Goal: Obtain resource: Obtain resource

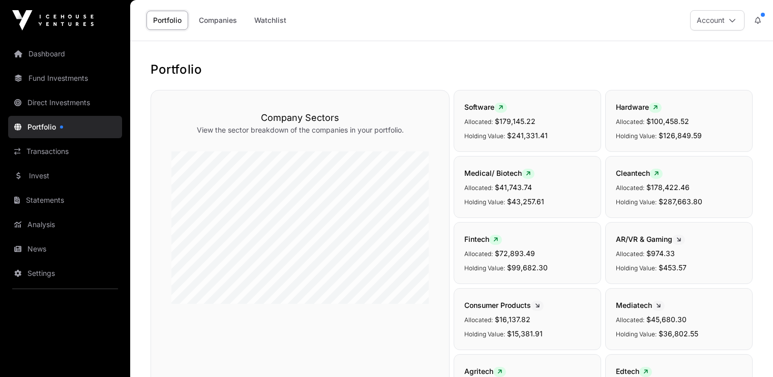
scroll to position [279, 0]
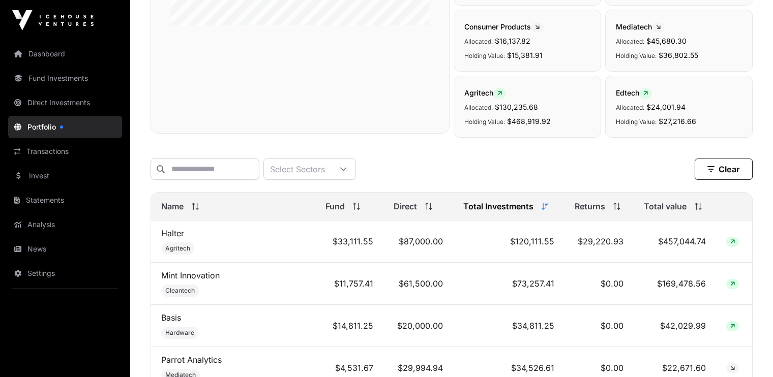
click at [40, 248] on link "News" at bounding box center [65, 249] width 114 height 22
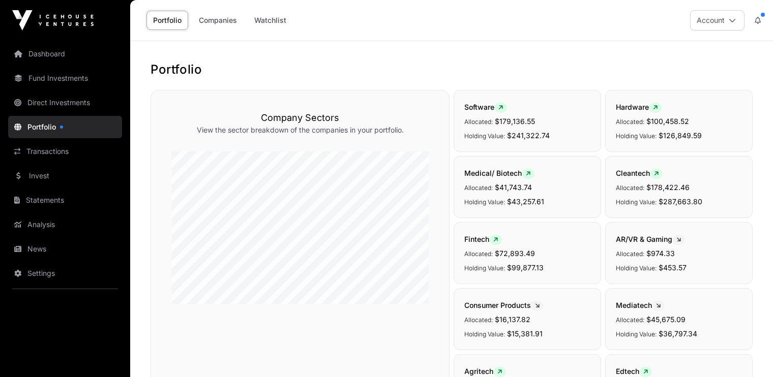
scroll to position [279, 0]
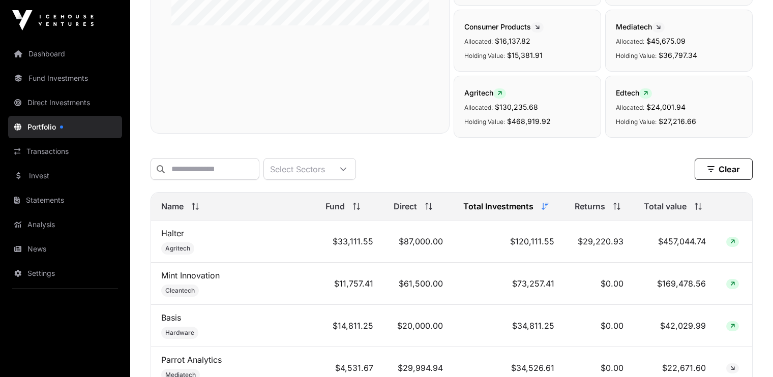
click at [39, 250] on link "News" at bounding box center [65, 249] width 114 height 22
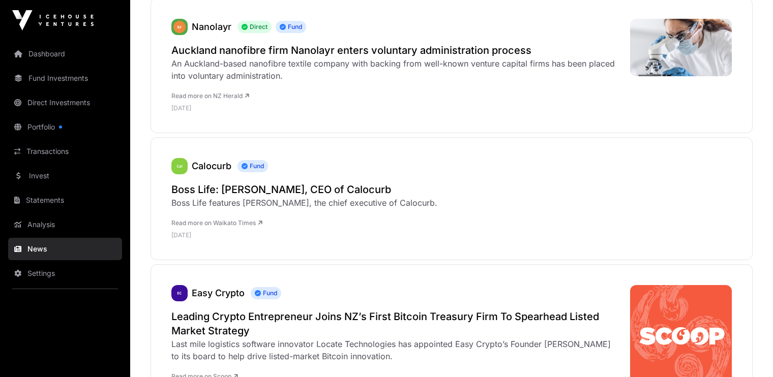
scroll to position [315, 0]
click at [274, 191] on h2 "Boss Life: Sarah Kennedy, CEO of Calocurb" at bounding box center [304, 189] width 266 height 14
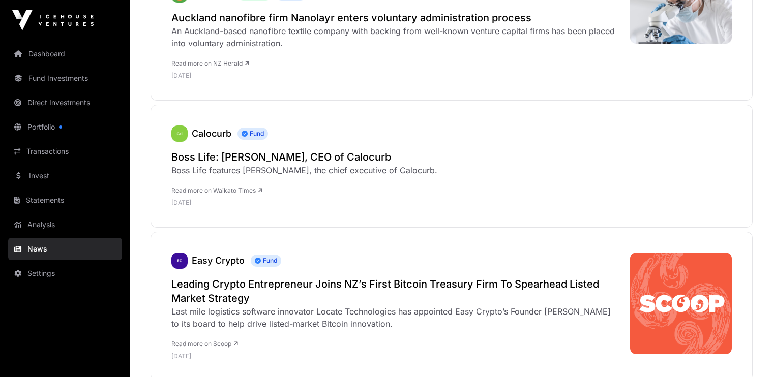
scroll to position [364, 0]
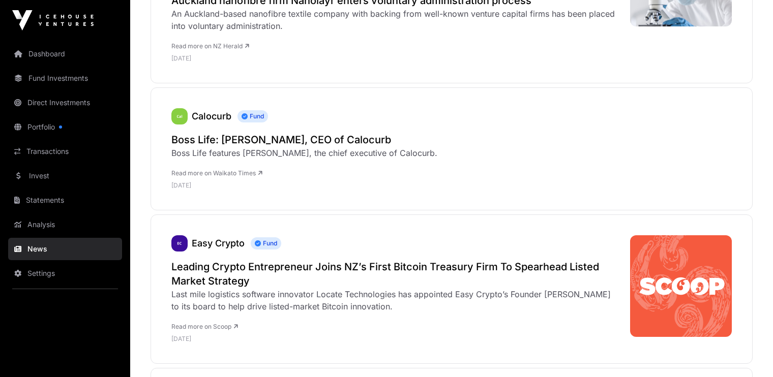
click at [228, 143] on h2 "Boss Life: Sarah Kennedy, CEO of Calocurb" at bounding box center [304, 140] width 266 height 14
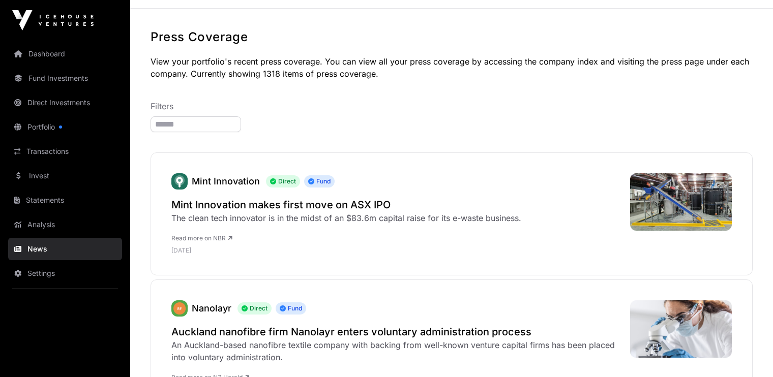
scroll to position [0, 0]
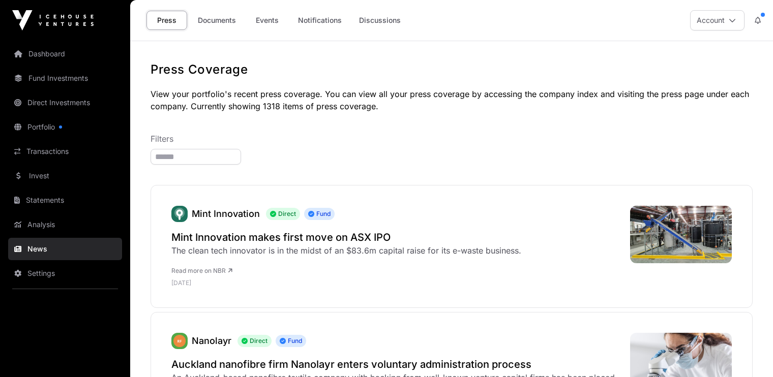
click at [221, 21] on link "Documents" at bounding box center [216, 20] width 51 height 19
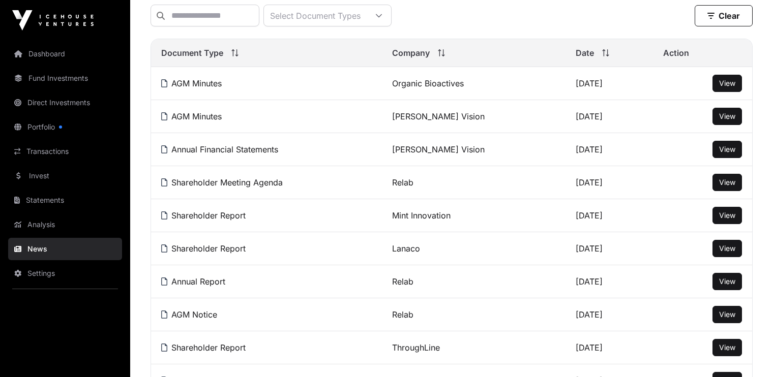
scroll to position [134, 0]
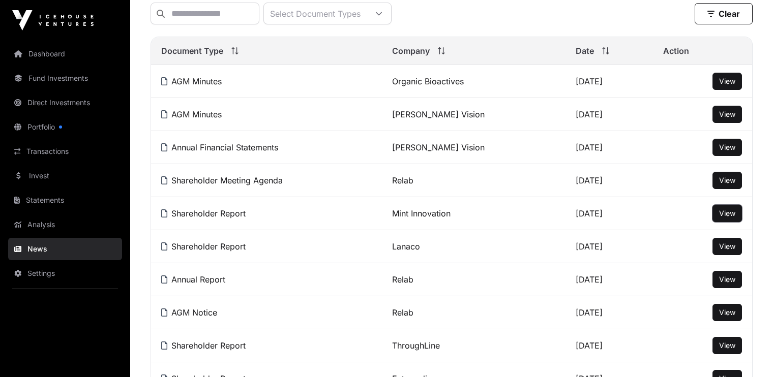
click at [717, 216] on button "View" at bounding box center [726, 213] width 29 height 17
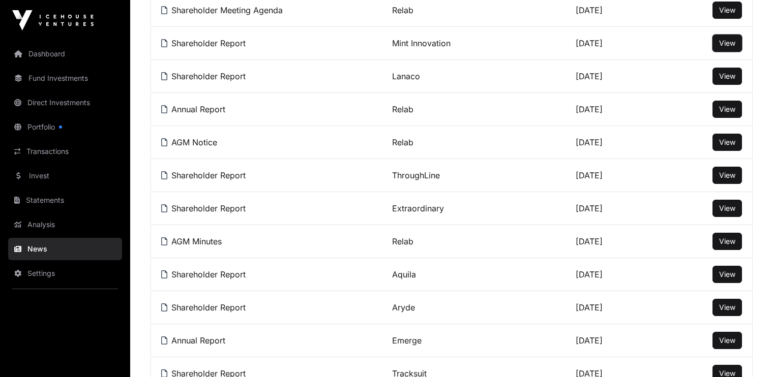
scroll to position [305, 0]
click at [722, 275] on span "View" at bounding box center [727, 273] width 16 height 9
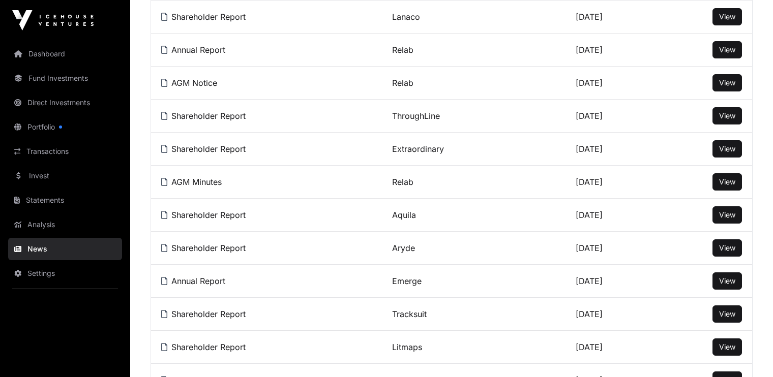
scroll to position [366, 0]
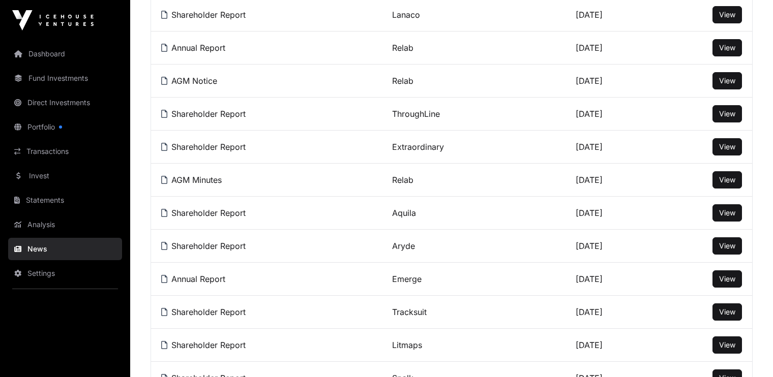
click at [726, 312] on span "View" at bounding box center [727, 312] width 16 height 9
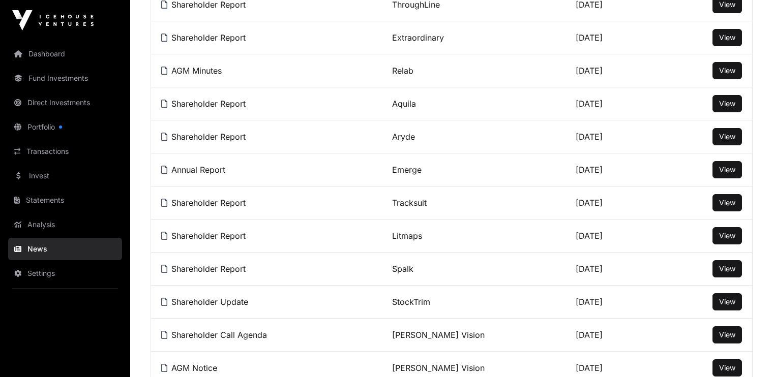
scroll to position [476, 0]
click at [726, 269] on span "View" at bounding box center [727, 268] width 16 height 9
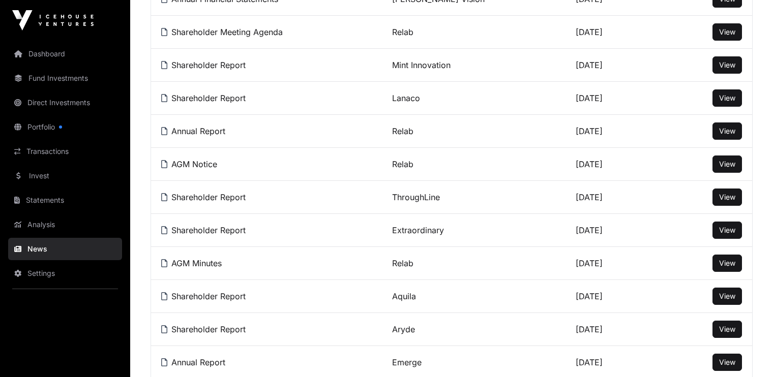
scroll to position [0, 0]
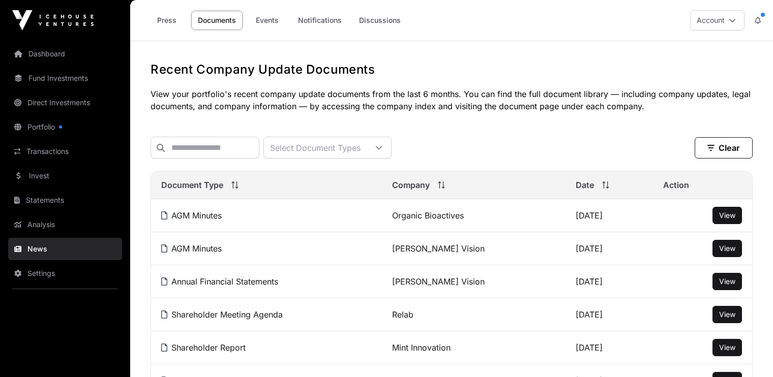
click at [50, 55] on link "Dashboard" at bounding box center [65, 54] width 114 height 22
